Goal: Information Seeking & Learning: Learn about a topic

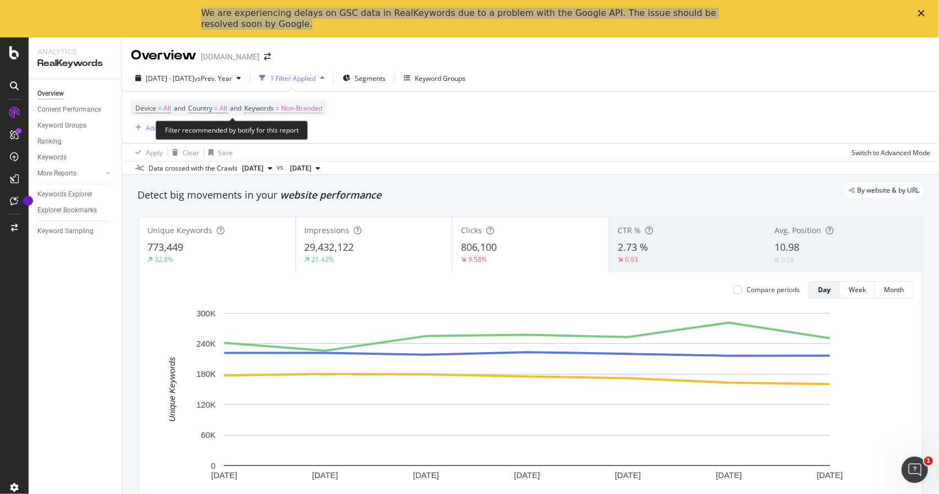
click at [301, 102] on span "Non-Branded" at bounding box center [301, 108] width 41 height 15
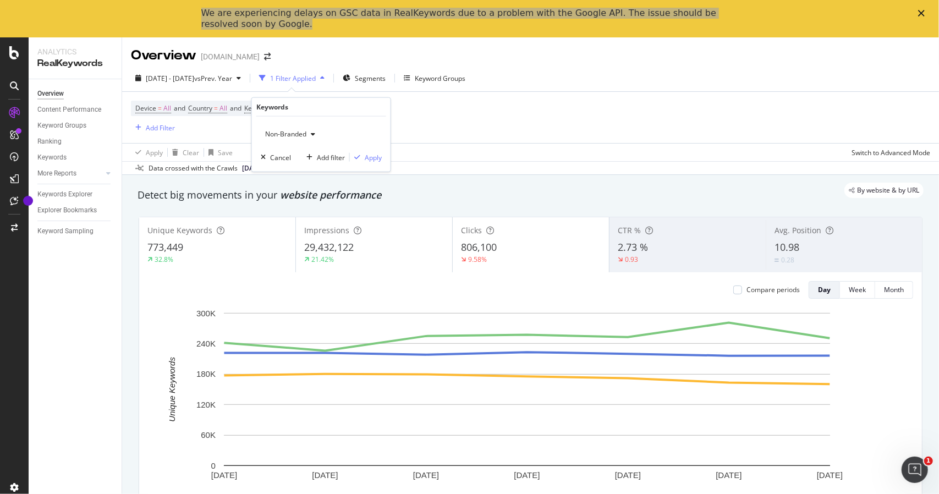
click at [290, 135] on span "Non-Branded" at bounding box center [284, 133] width 46 height 9
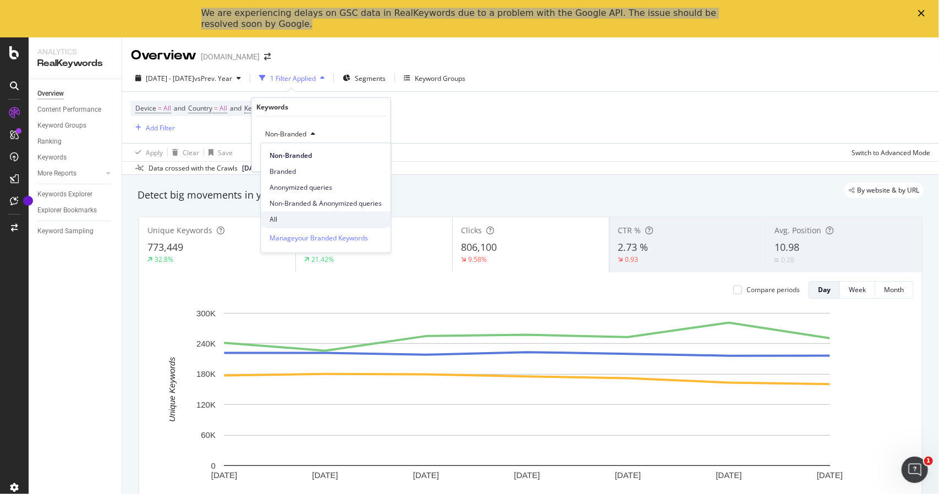
click at [290, 218] on span "All" at bounding box center [325, 219] width 112 height 10
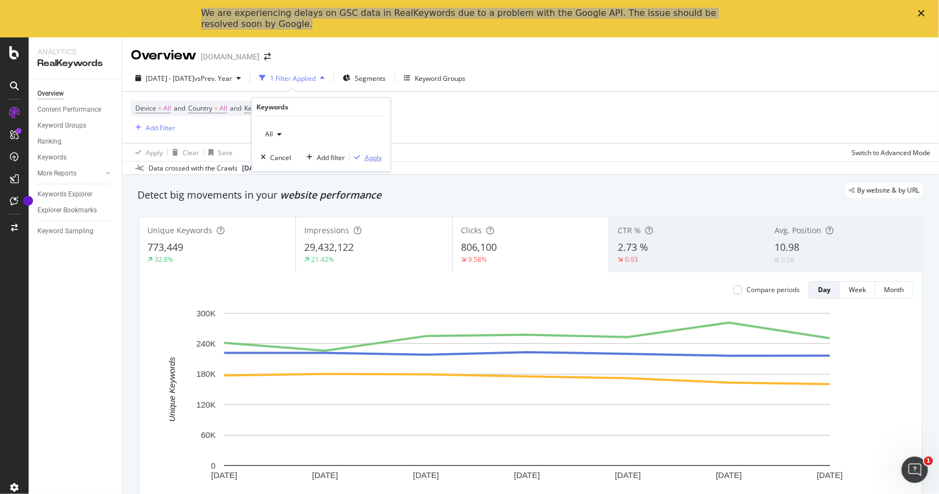
click at [368, 157] on div "Apply" at bounding box center [373, 156] width 17 height 9
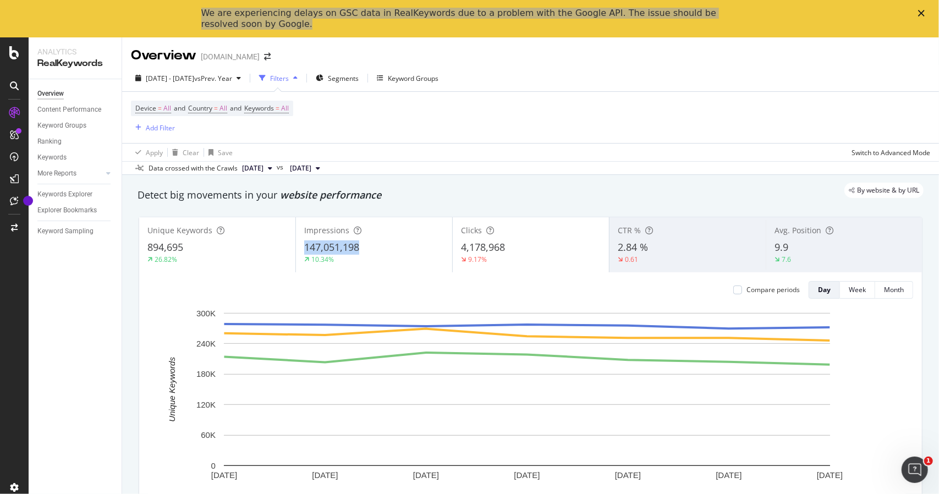
drag, startPoint x: 373, startPoint y: 244, endPoint x: 297, endPoint y: 251, distance: 76.2
click at [297, 251] on div "Impressions 147,051,198 10.34%" at bounding box center [374, 244] width 156 height 49
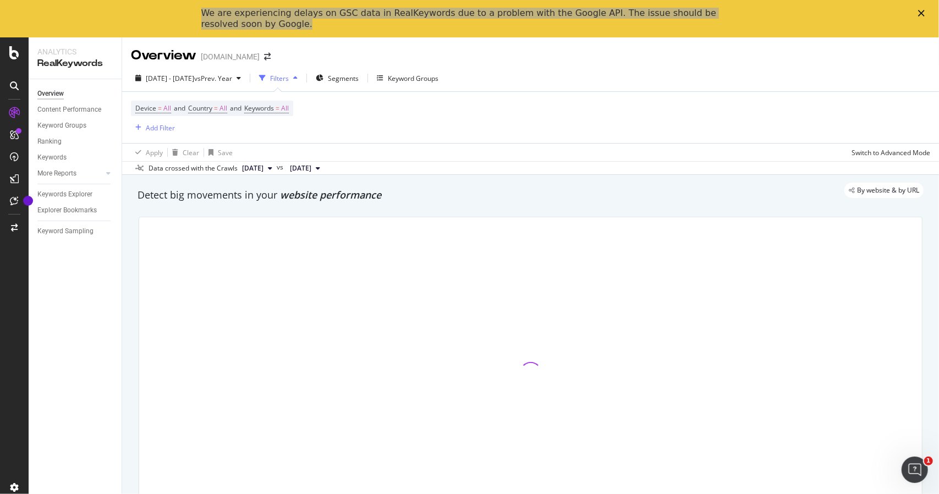
copy span "147,051,198"
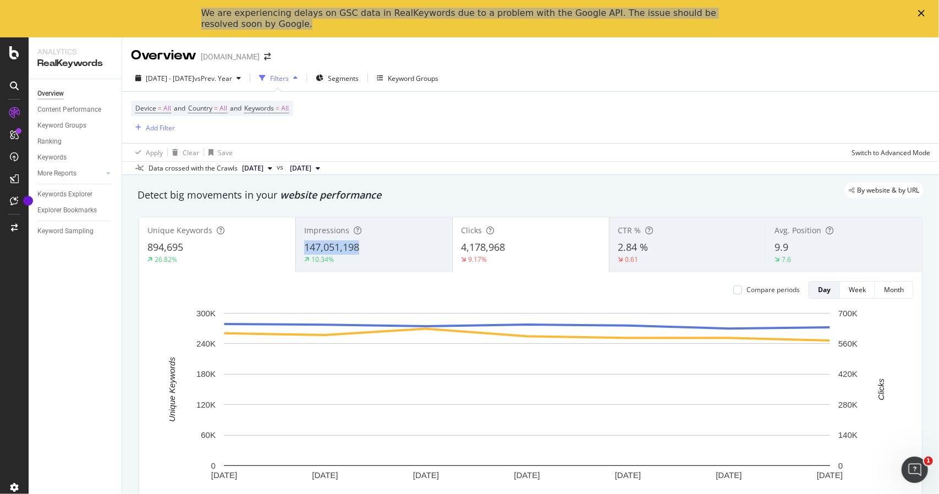
drag, startPoint x: 375, startPoint y: 246, endPoint x: 302, endPoint y: 247, distance: 73.1
click at [304, 247] on div "147,051,198" at bounding box center [374, 247] width 140 height 14
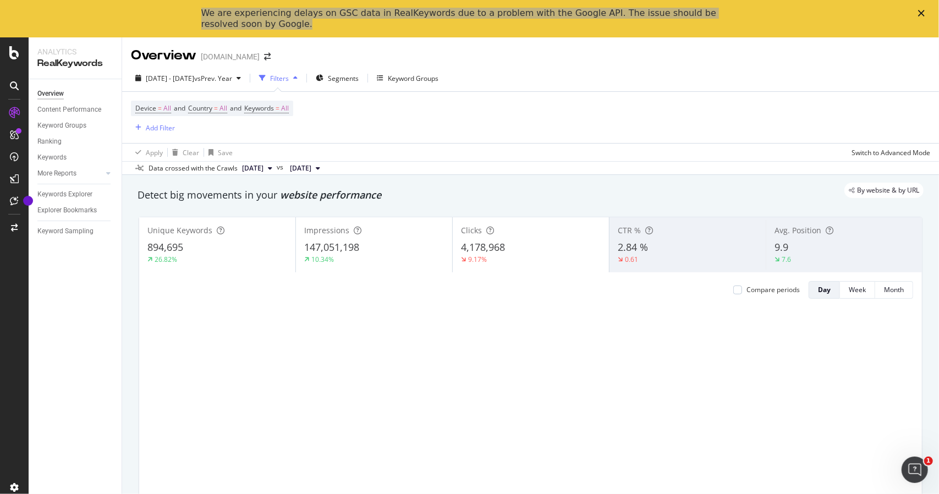
copy span "147,051,198"
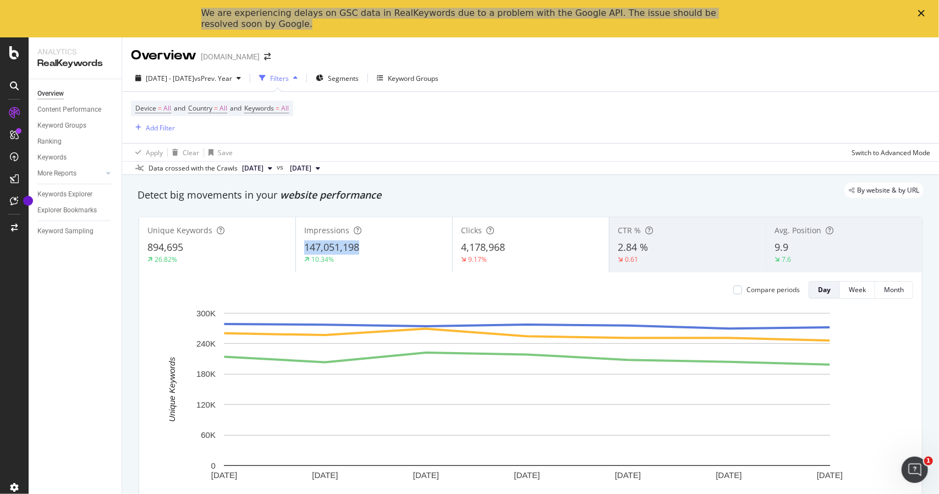
copy span "147,051,198"
drag, startPoint x: 302, startPoint y: 247, endPoint x: 360, endPoint y: 247, distance: 58.3
click at [360, 247] on div "147,051,198" at bounding box center [374, 247] width 140 height 14
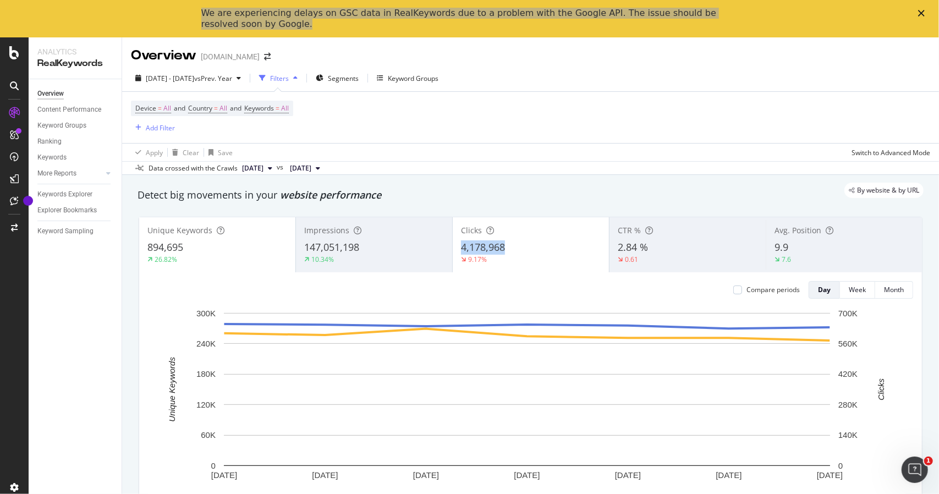
copy span "4,178,968"
copy span "2.84 %"
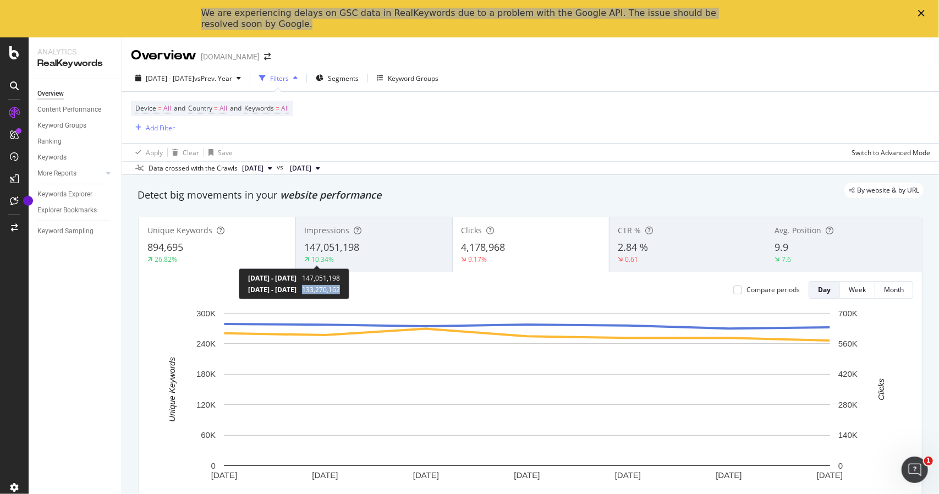
copy span "133,270,162"
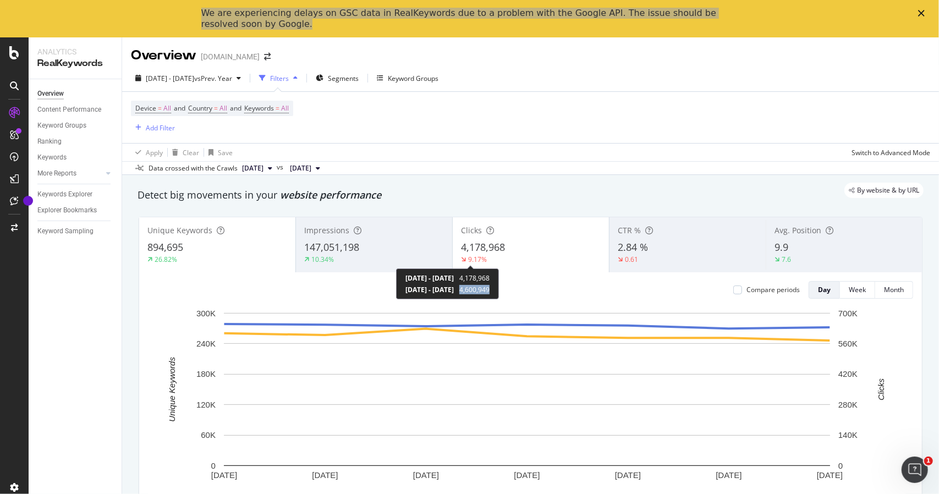
copy span "4,600,949"
copy span "2.84 %"
drag, startPoint x: 649, startPoint y: 250, endPoint x: 613, endPoint y: 252, distance: 36.4
click at [618, 252] on div "2.84 %" at bounding box center [688, 247] width 140 height 14
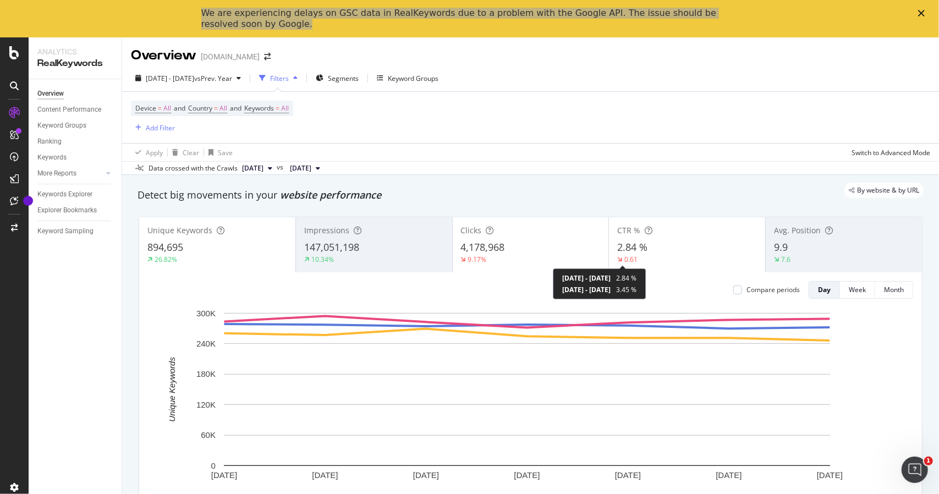
copy div "3.45 %"
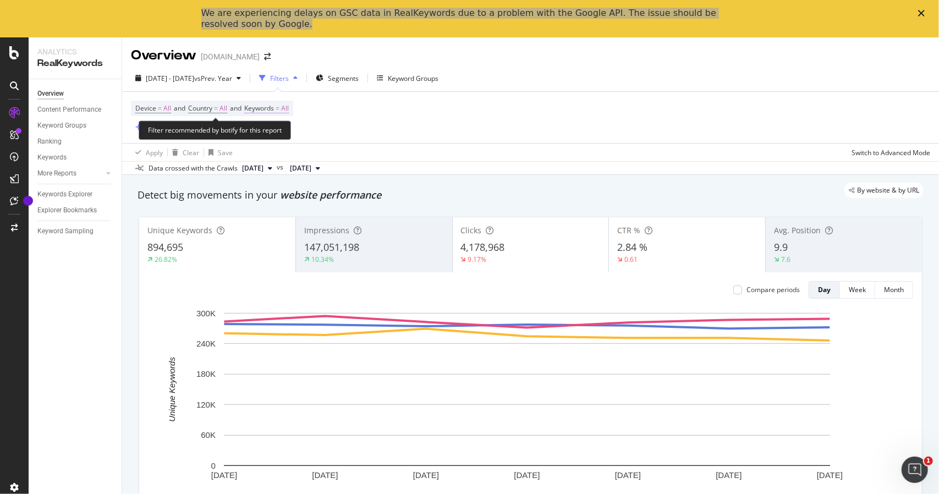
click at [269, 113] on span "Keywords = All" at bounding box center [266, 108] width 45 height 10
click at [278, 138] on div "All" at bounding box center [273, 134] width 25 height 16
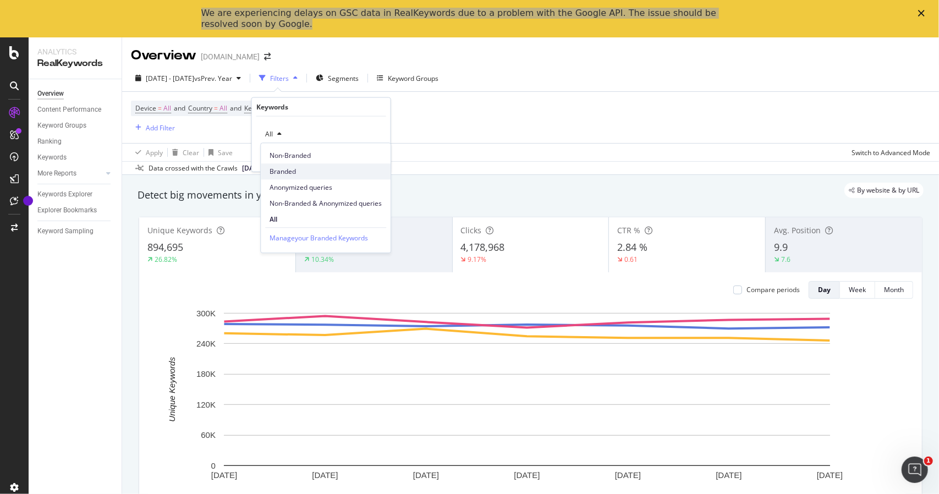
click at [293, 177] on div "Branded" at bounding box center [326, 171] width 130 height 16
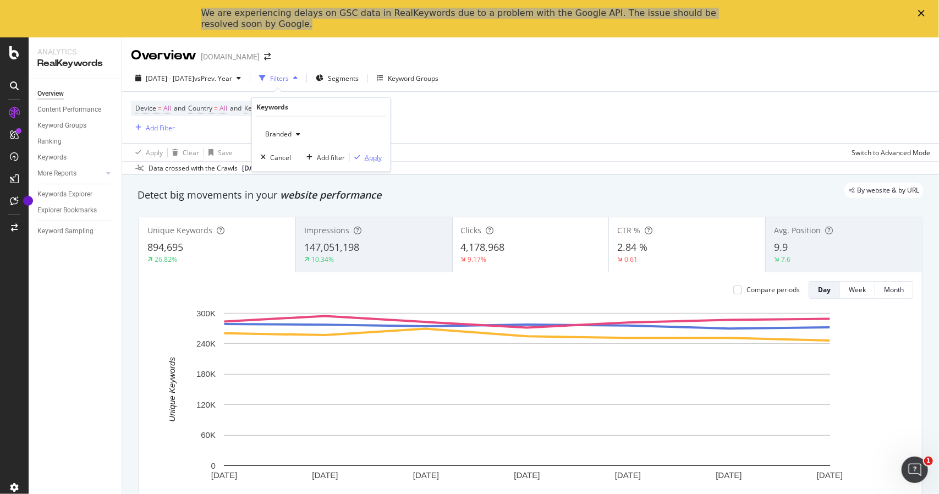
click at [372, 160] on div "Apply" at bounding box center [373, 156] width 17 height 9
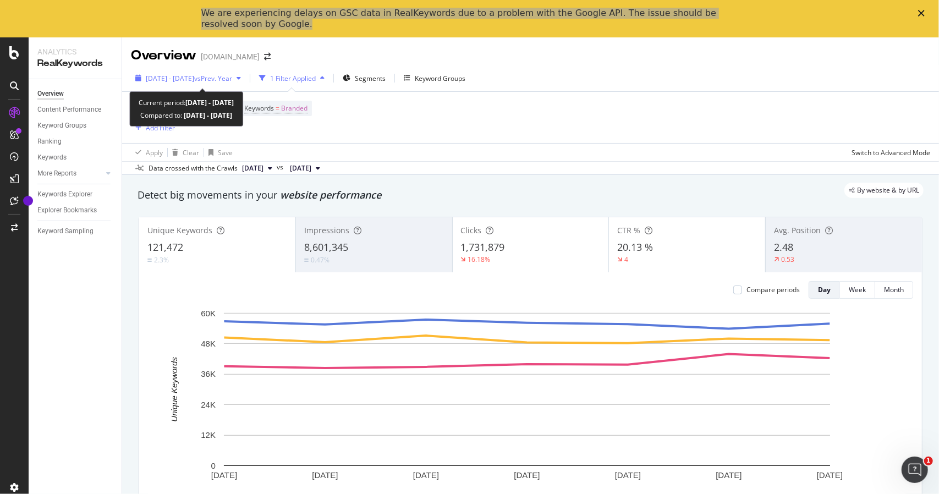
click at [232, 76] on span "vs Prev. Year" at bounding box center [213, 78] width 38 height 9
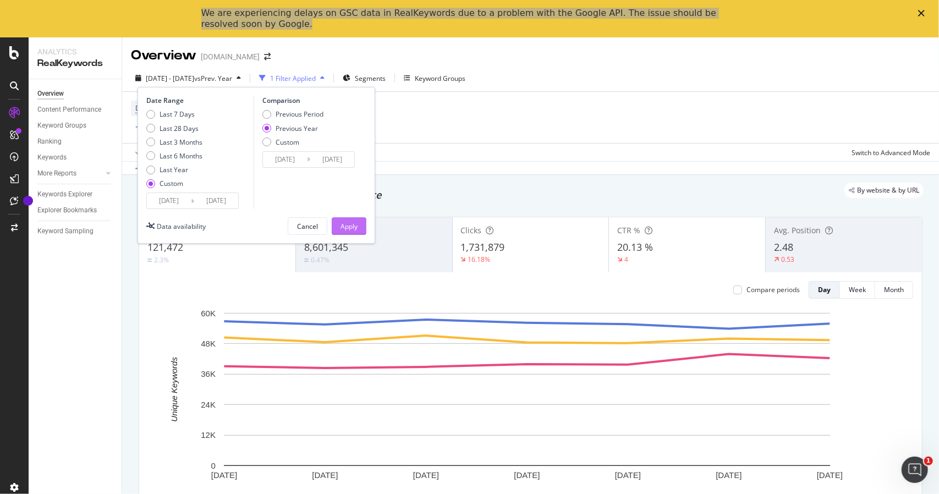
click at [359, 225] on button "Apply" at bounding box center [349, 226] width 35 height 18
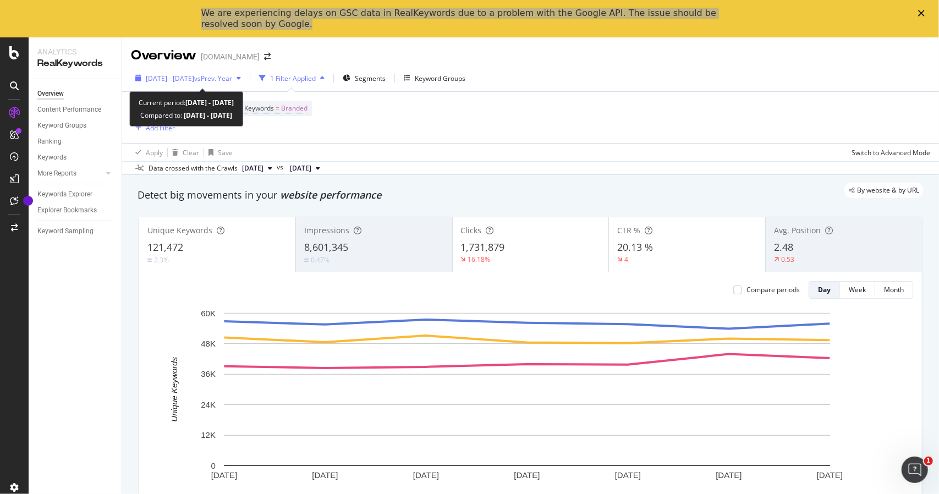
click at [194, 81] on span "[DATE] - [DATE]" at bounding box center [170, 78] width 48 height 9
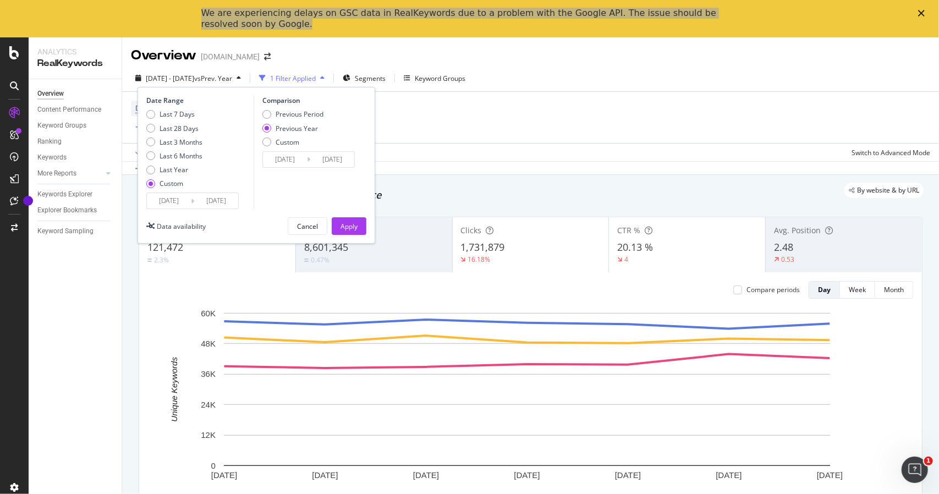
click at [345, 222] on div "Apply" at bounding box center [348, 226] width 17 height 9
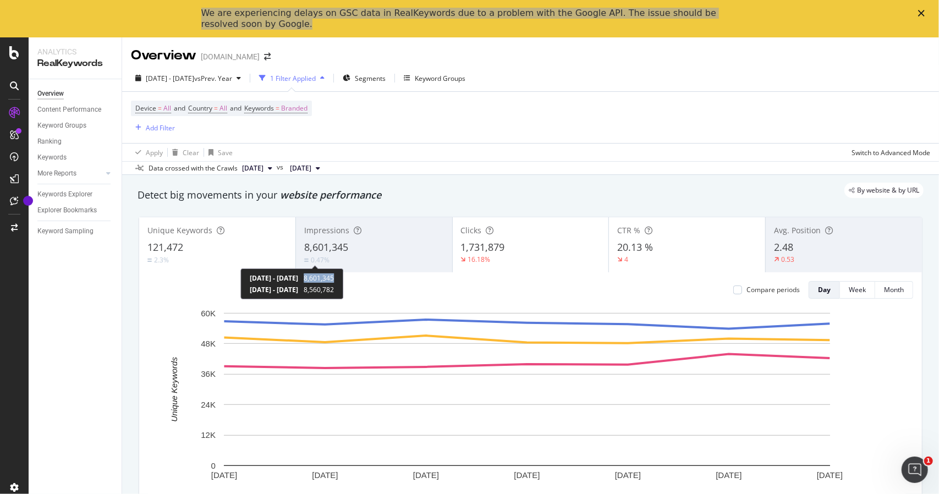
copy span "8,601,345"
drag, startPoint x: 349, startPoint y: 287, endPoint x: 386, endPoint y: 291, distance: 37.0
click at [343, 291] on div "[DATE] - [DATE] 8,601,345 [DATE] - [DATE] 8,560,782" at bounding box center [291, 283] width 103 height 31
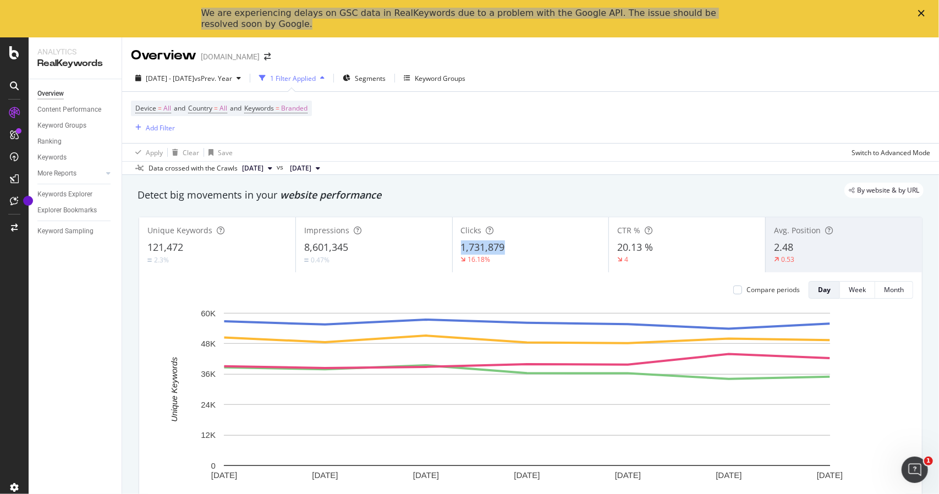
drag, startPoint x: 454, startPoint y: 250, endPoint x: 502, endPoint y: 249, distance: 47.9
click at [502, 249] on div "Clicks 1,731,879 16.18%" at bounding box center [531, 244] width 156 height 49
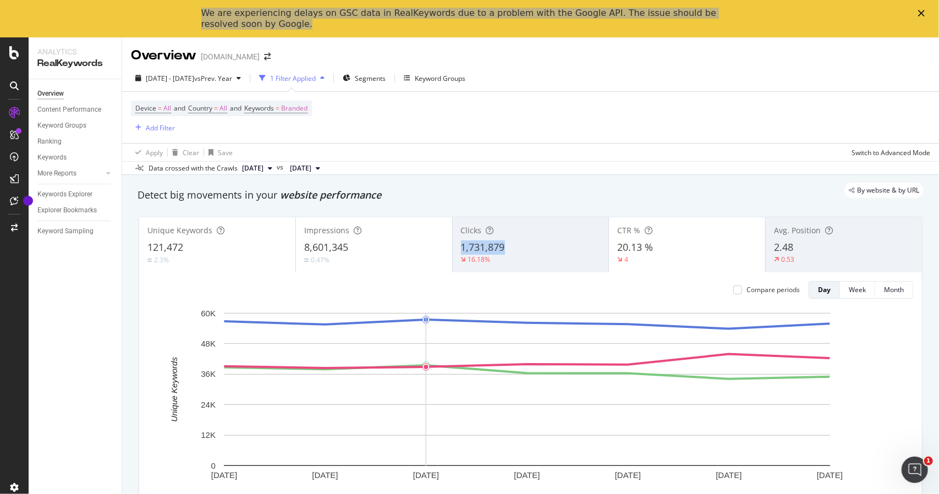
drag, startPoint x: 455, startPoint y: 246, endPoint x: 509, endPoint y: 250, distance: 53.5
click at [509, 250] on div "Clicks 1,731,879 16.18%" at bounding box center [531, 244] width 156 height 49
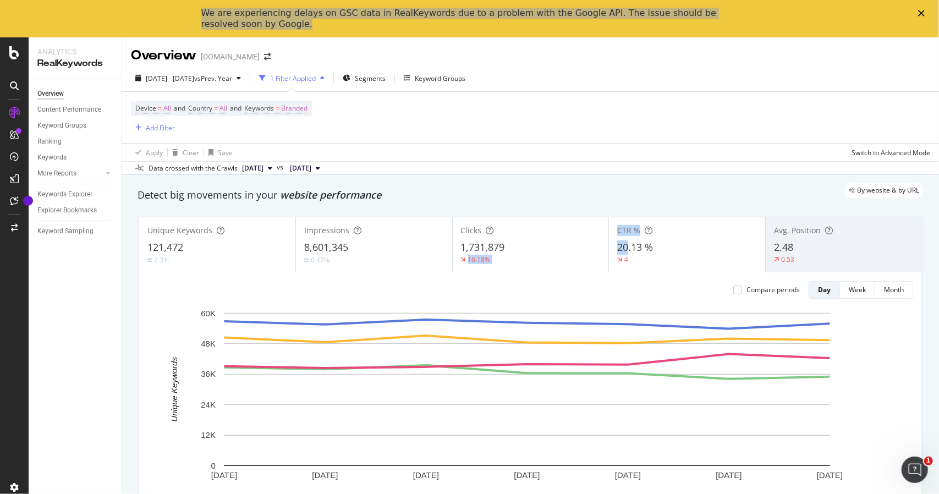
drag, startPoint x: 602, startPoint y: 248, endPoint x: 625, endPoint y: 250, distance: 23.2
click at [625, 250] on div "Unique Keywords 121,472 2.3% Impressions 8,601,345 0.47% Clicks 1,731,879 16.18…" at bounding box center [530, 244] width 783 height 55
click at [609, 248] on div "CTR % 20.13 % 4" at bounding box center [687, 244] width 156 height 49
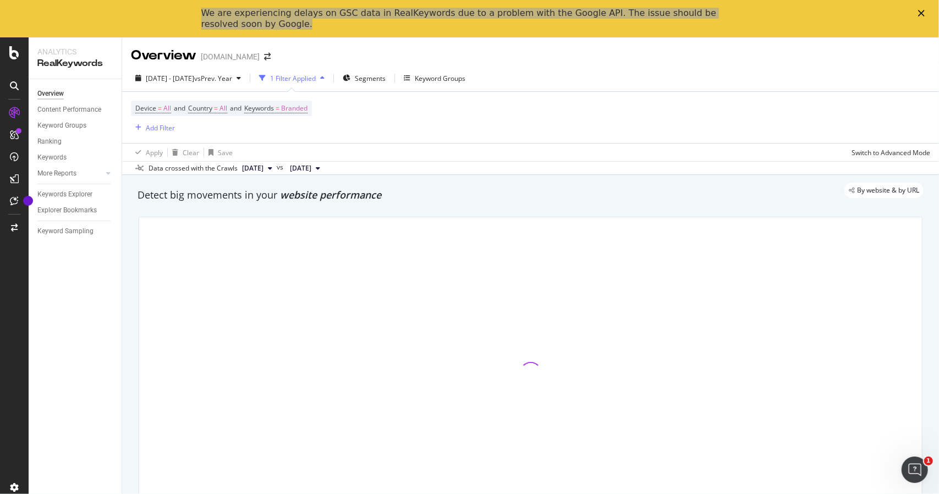
click at [607, 248] on div at bounding box center [530, 372] width 783 height 311
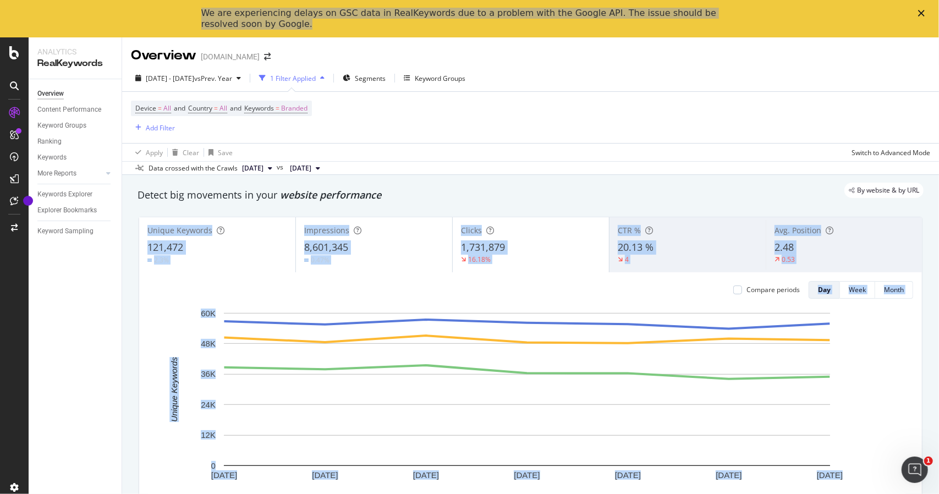
click at [609, 247] on div "CTR % 20.13 % 4" at bounding box center [687, 244] width 156 height 49
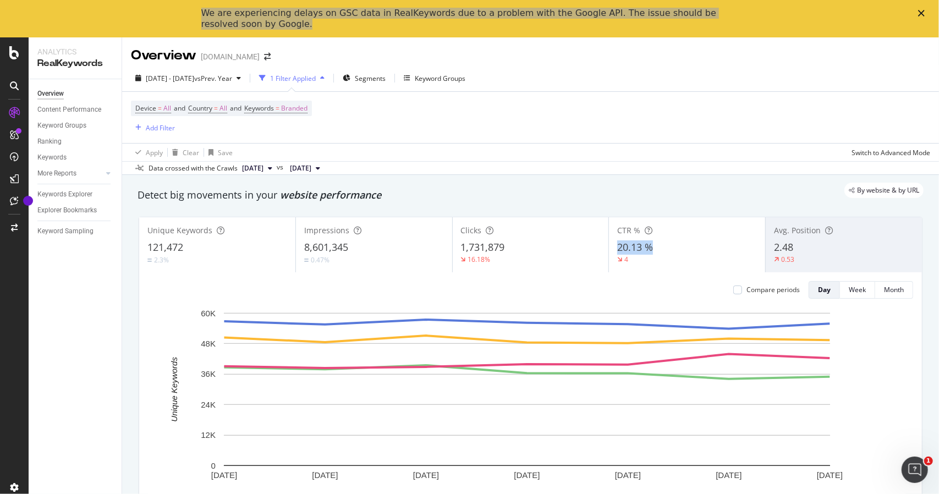
drag, startPoint x: 612, startPoint y: 247, endPoint x: 649, endPoint y: 248, distance: 37.4
click at [649, 248] on div "20.13 %" at bounding box center [687, 247] width 140 height 14
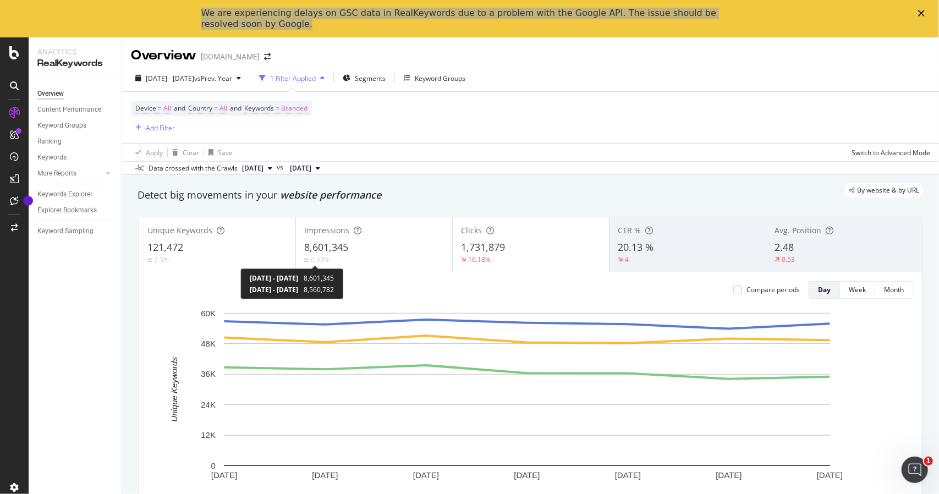
click at [334, 288] on span "8,560,782" at bounding box center [319, 289] width 30 height 9
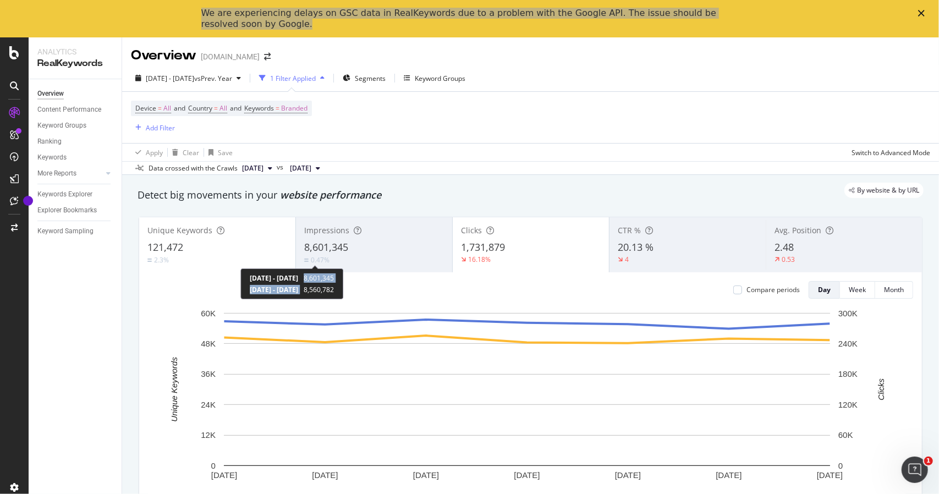
click at [334, 287] on div "[DATE] - [DATE] 8,601,345 [DATE] - [DATE] 8,560,782" at bounding box center [292, 283] width 84 height 21
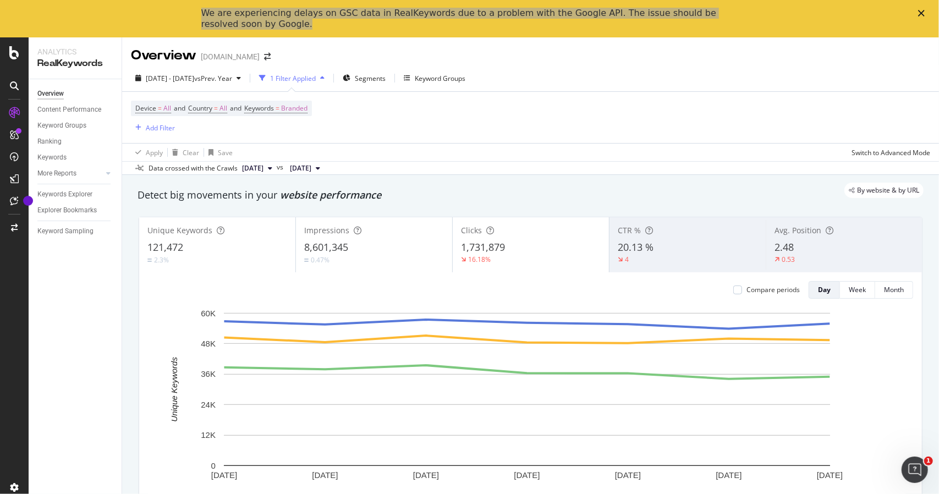
click at [349, 287] on div "Compare periods Day Week Month" at bounding box center [530, 290] width 765 height 18
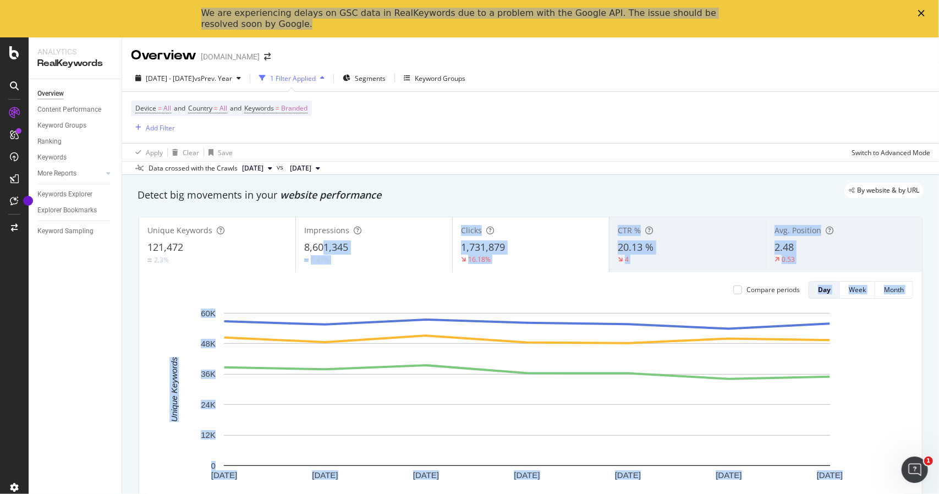
drag, startPoint x: 348, startPoint y: 291, endPoint x: 323, endPoint y: 251, distance: 47.0
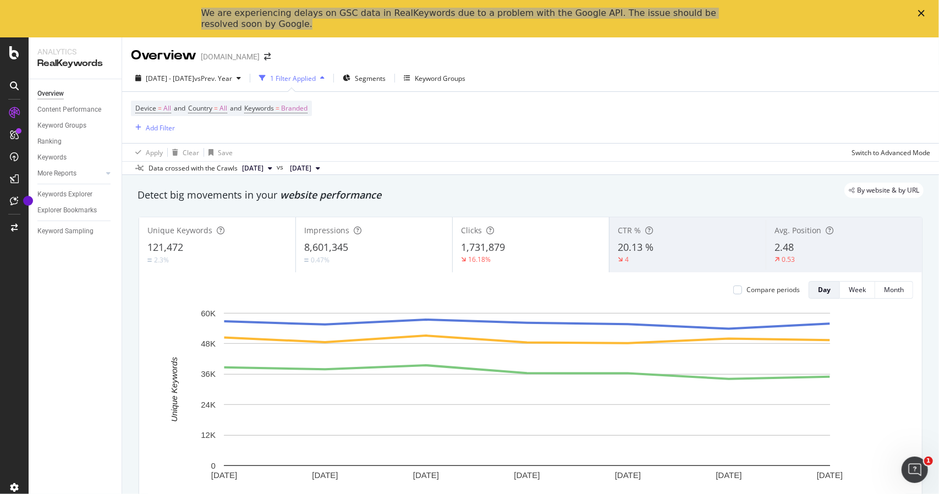
click at [461, 249] on span "1,731,879" at bounding box center [483, 246] width 44 height 13
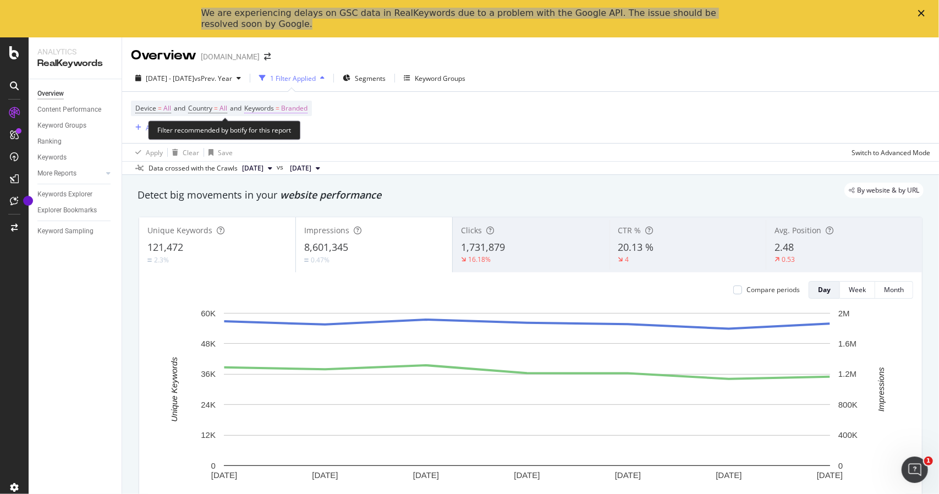
click at [274, 107] on span "Keywords" at bounding box center [259, 107] width 30 height 9
click at [285, 135] on span "Branded" at bounding box center [276, 133] width 31 height 9
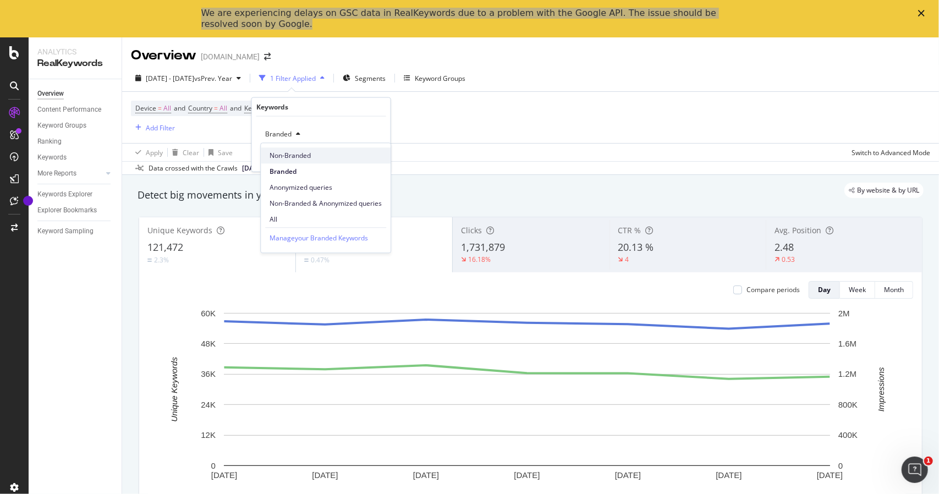
click at [313, 156] on span "Non-Branded" at bounding box center [325, 156] width 112 height 10
click at [365, 158] on div "Apply" at bounding box center [373, 156] width 17 height 9
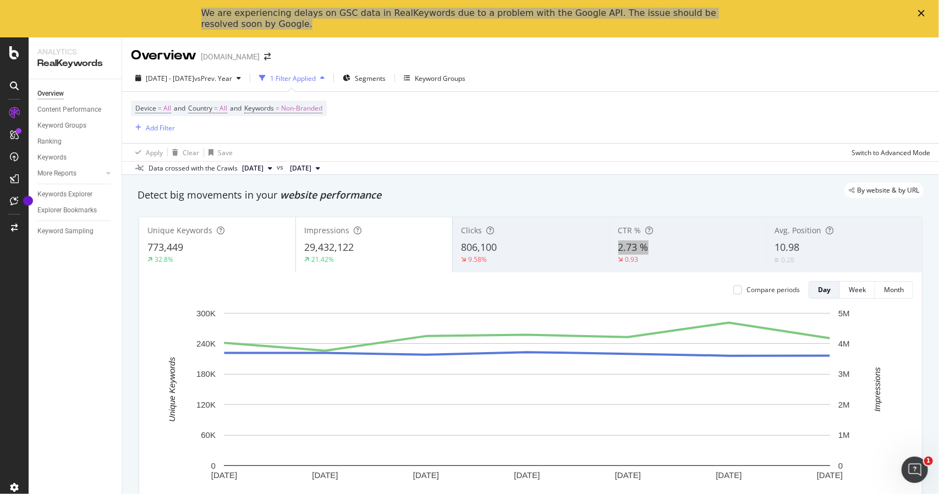
drag, startPoint x: 611, startPoint y: 250, endPoint x: 645, endPoint y: 253, distance: 33.7
click at [645, 253] on div "CTR % 2.73 % 0.93" at bounding box center [687, 244] width 156 height 49
